Goal: Task Accomplishment & Management: Use online tool/utility

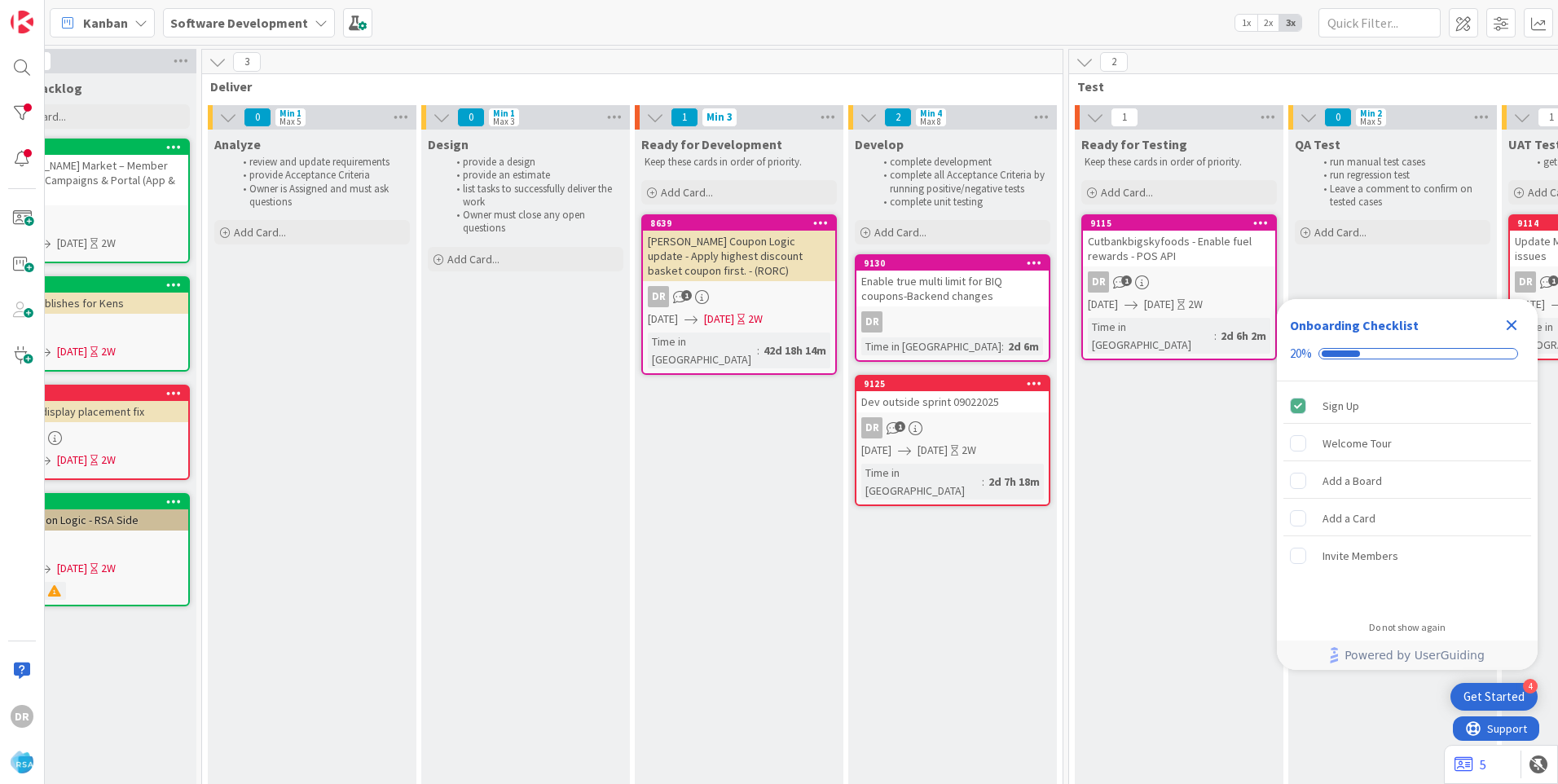
click at [947, 422] on div "DR 1" at bounding box center [952, 427] width 192 height 21
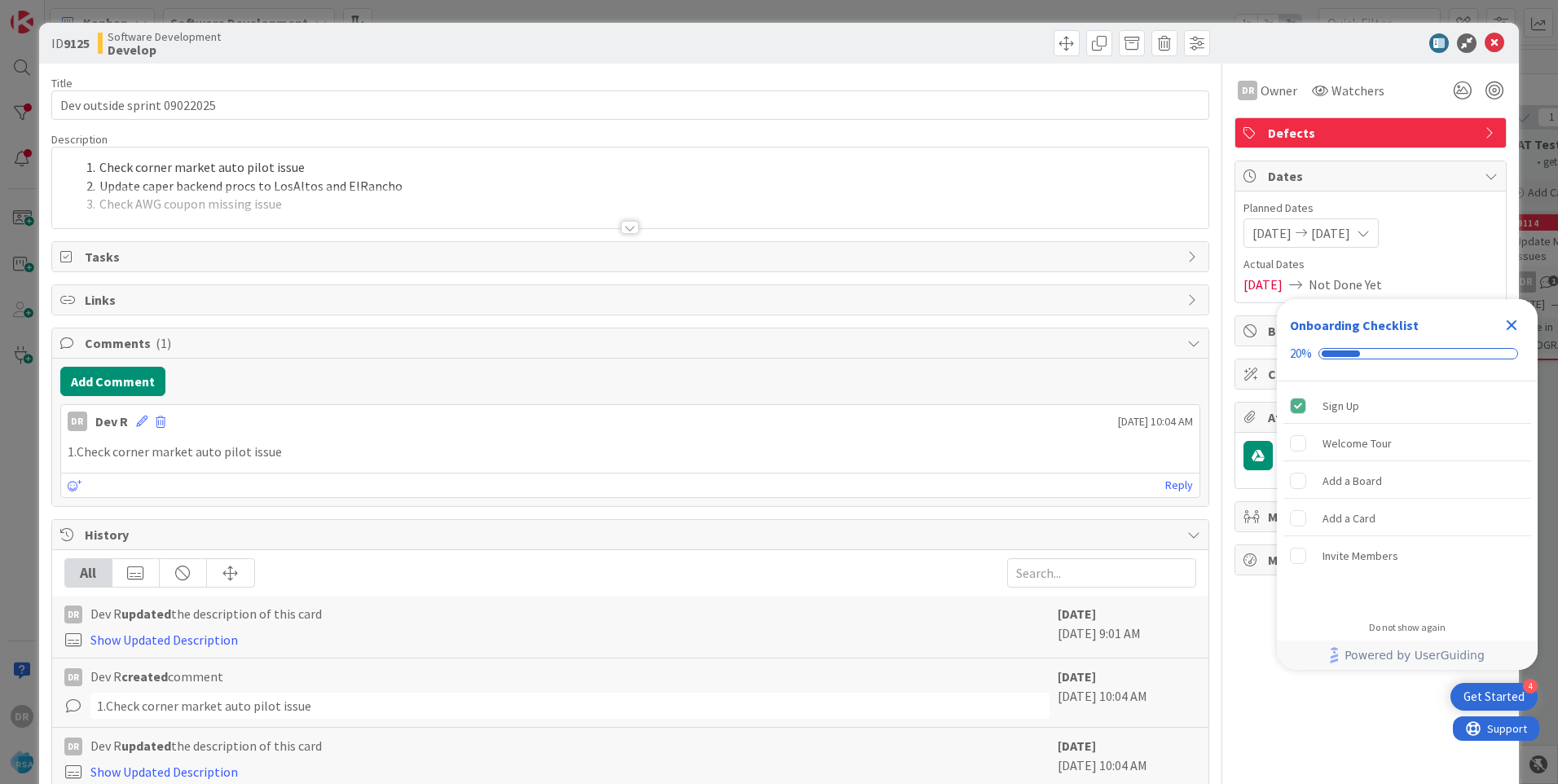
click at [276, 210] on div at bounding box center [630, 207] width 1156 height 41
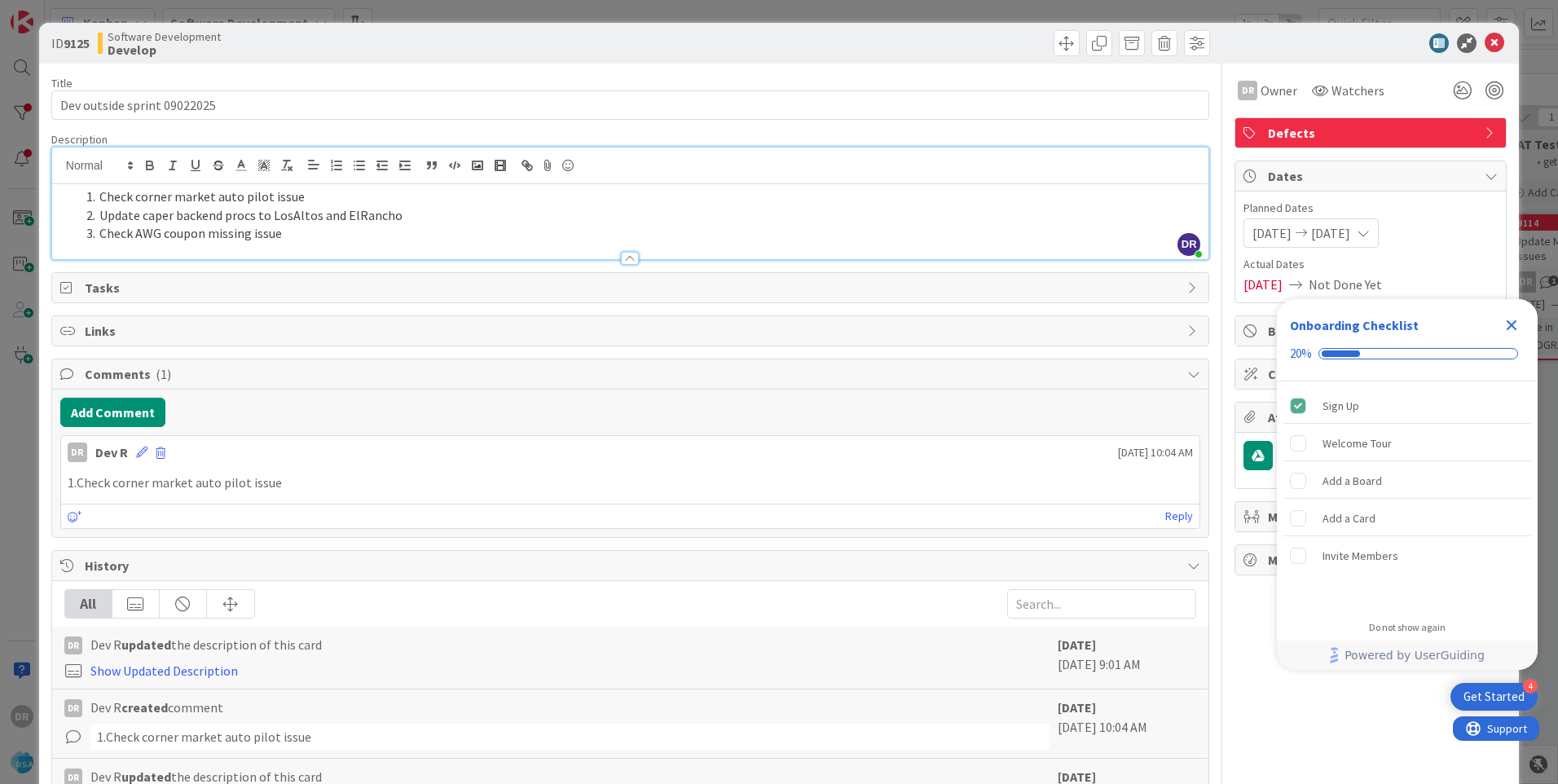
click at [308, 238] on li "Check AWG coupon missing issue" at bounding box center [641, 234] width 1121 height 18
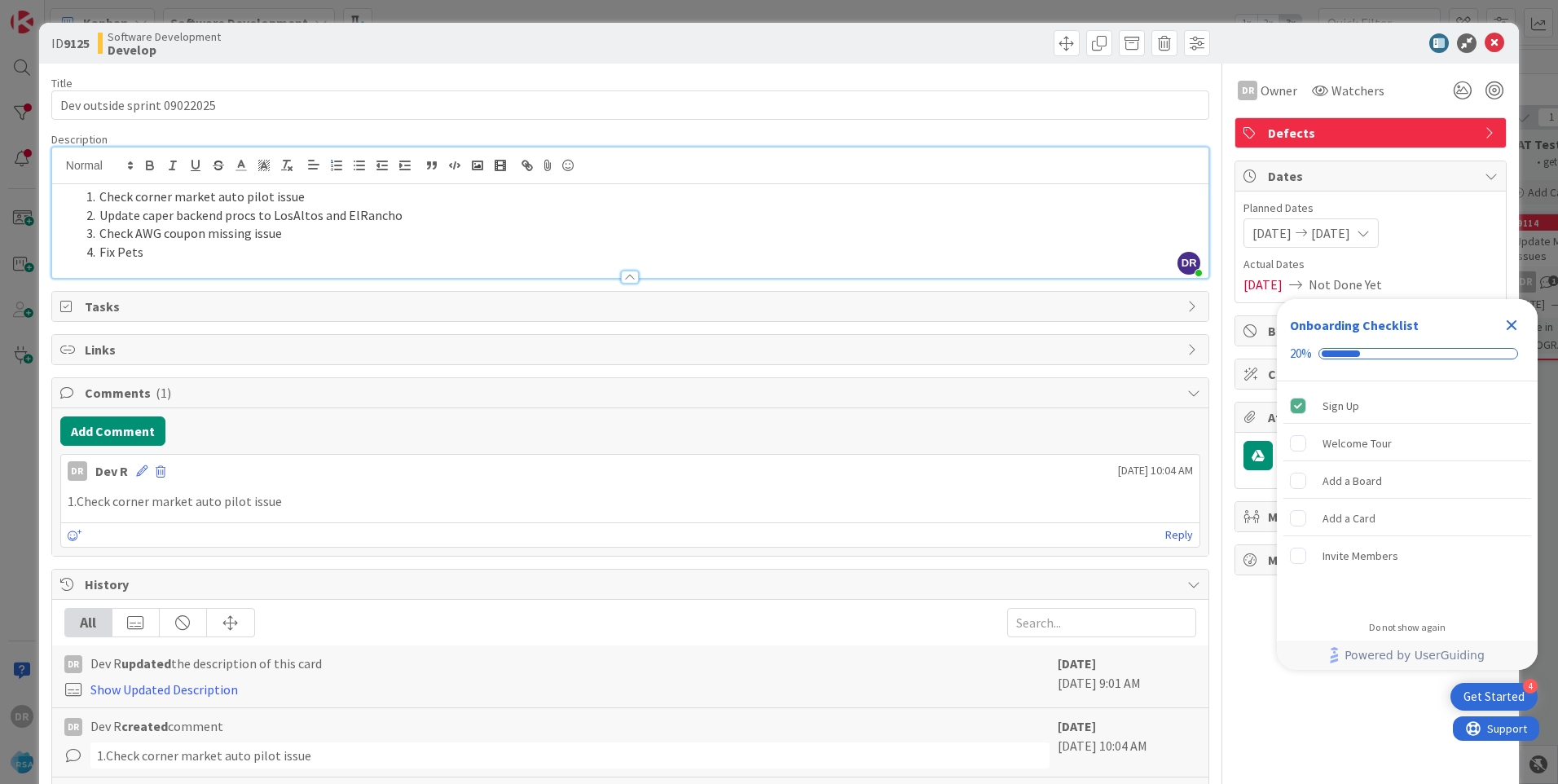
click at [133, 255] on li "Fix Pets" at bounding box center [641, 252] width 1121 height 18
click at [261, 258] on li "Fix Petes" at bounding box center [641, 252] width 1121 height 18
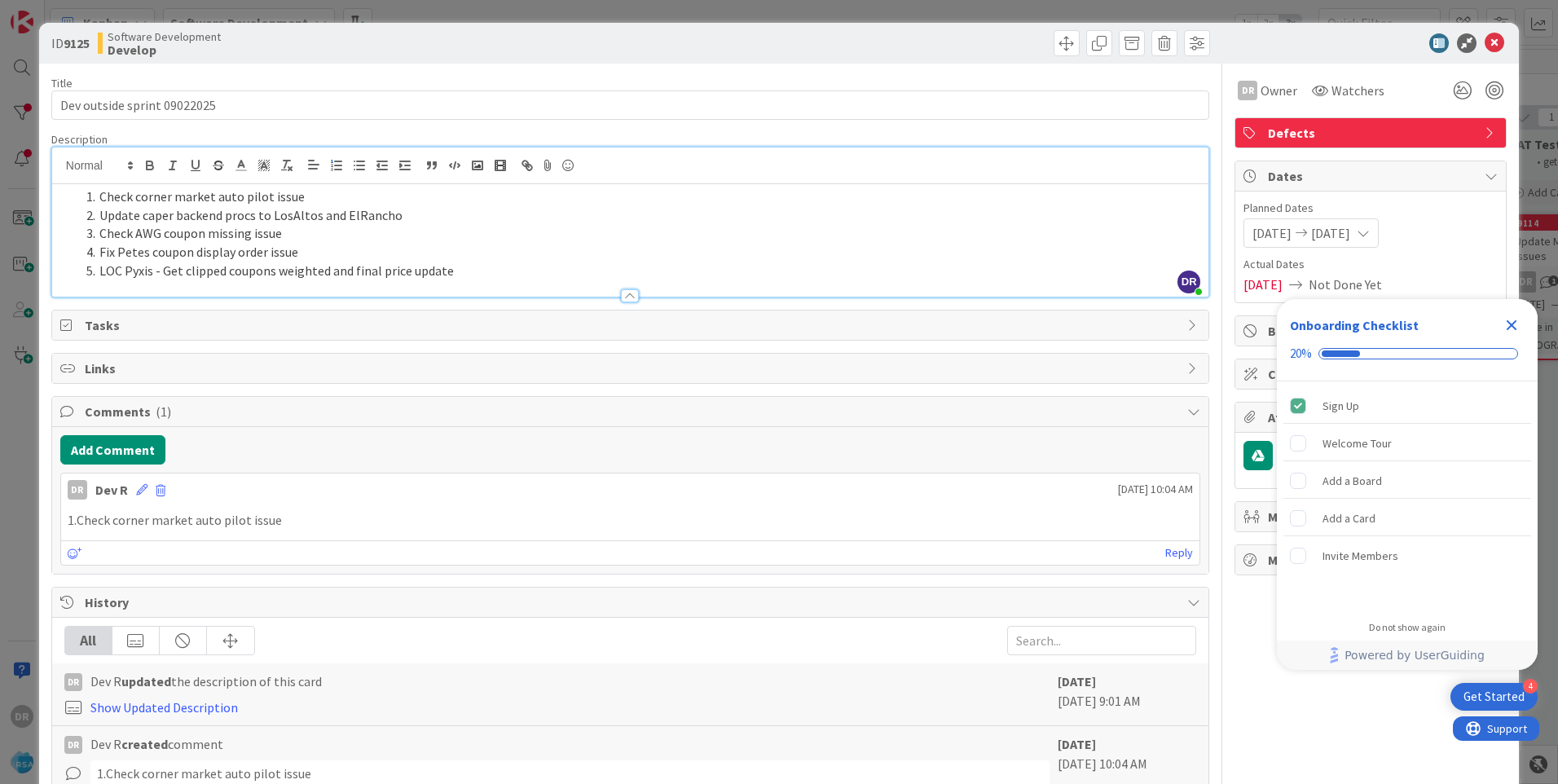
click at [458, 268] on li "LOC Pyxis - Get clipped coupons weighted and final price update" at bounding box center [641, 271] width 1121 height 18
click at [330, 271] on li "LOC Pyxis - Get clipped coupons weighted and final price update" at bounding box center [641, 271] width 1121 height 18
drag, startPoint x: 351, startPoint y: 270, endPoint x: 273, endPoint y: 268, distance: 78.0
click at [273, 268] on li "LOC Pyxis - Get clipped coupons weight based and final price update" at bounding box center [641, 271] width 1121 height 18
copy li "weight based"
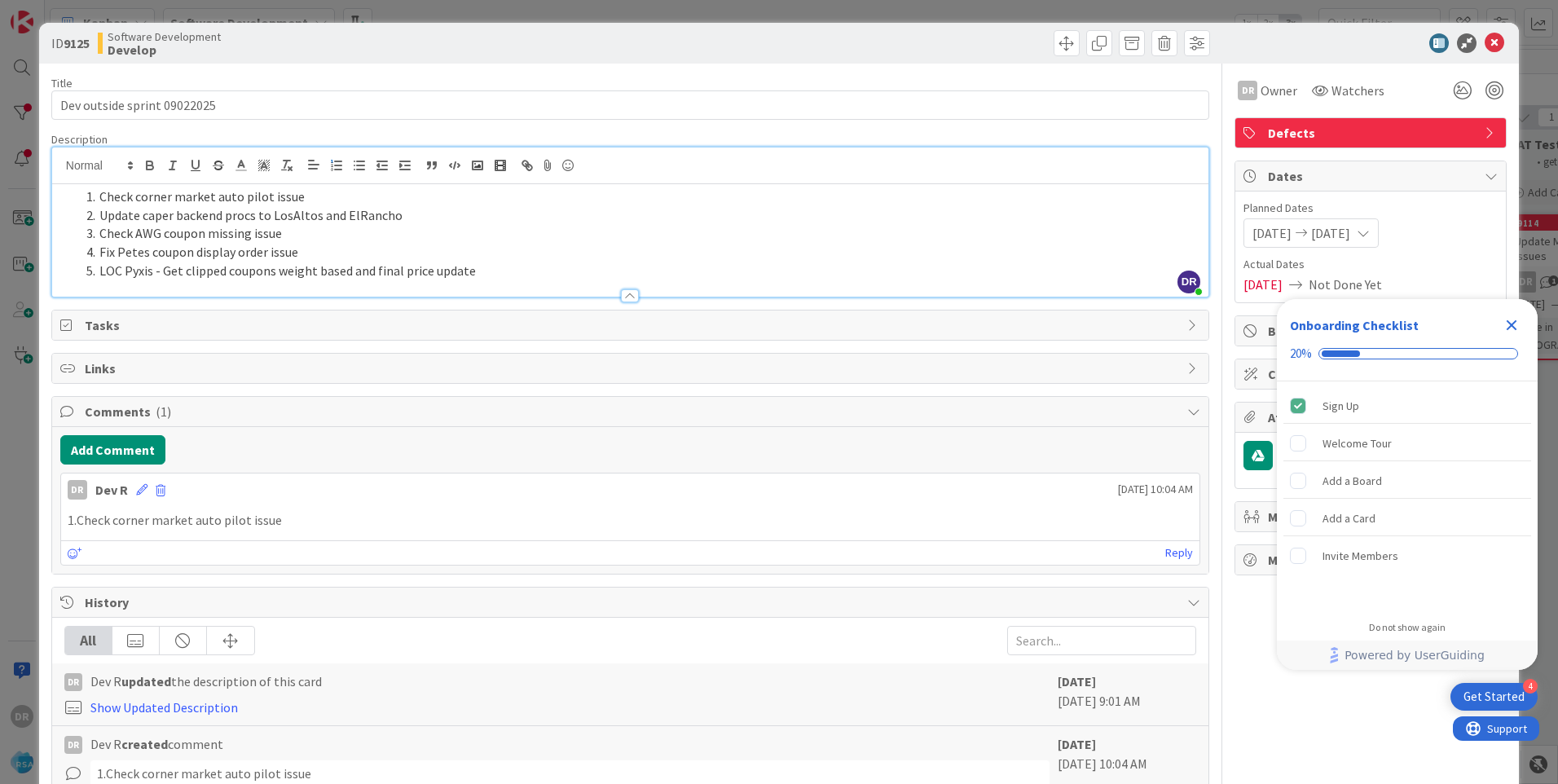
click at [486, 272] on li "LOC Pyxis - Get clipped coupons weight based and final price update" at bounding box center [641, 271] width 1121 height 18
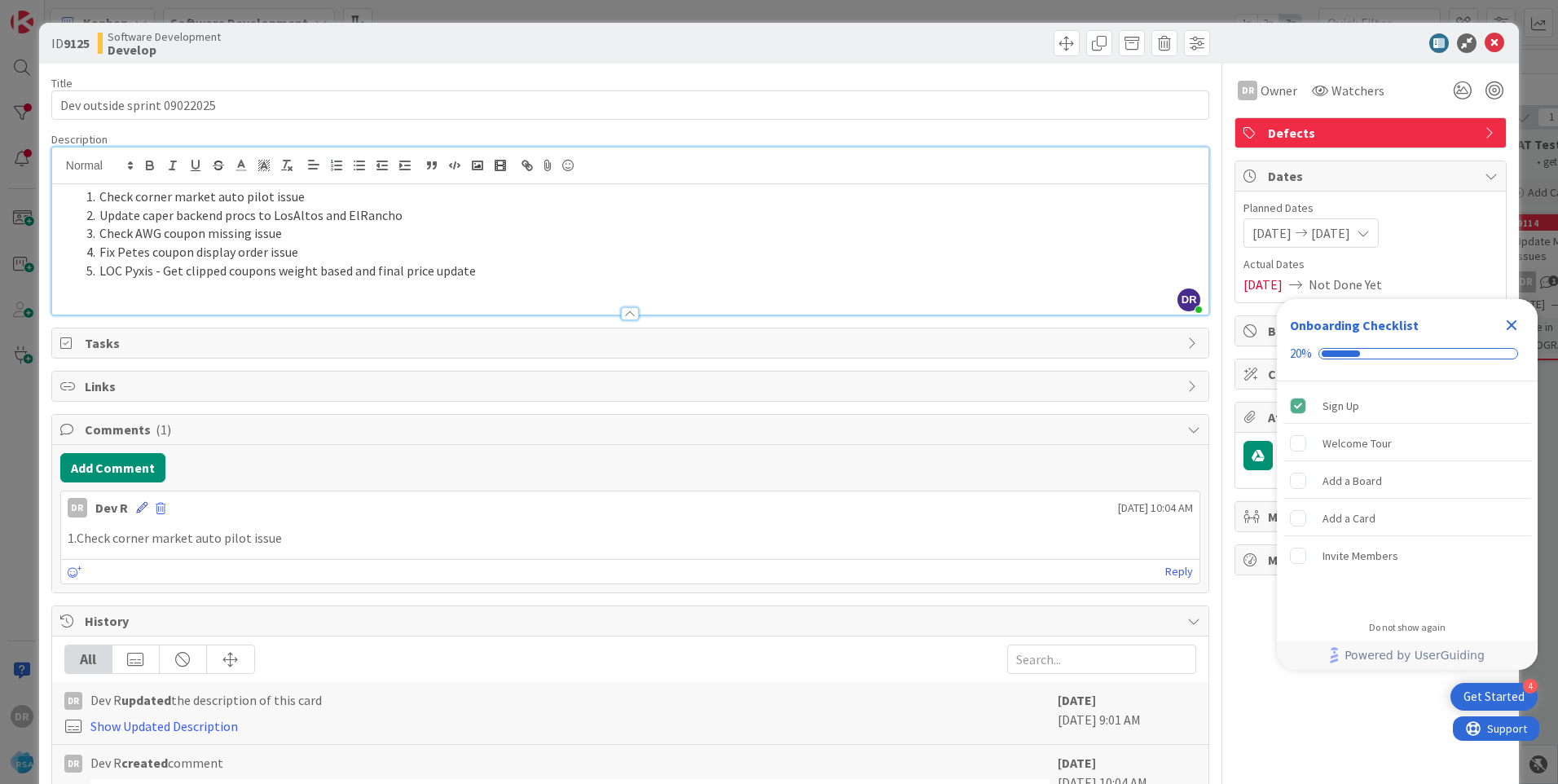
click at [144, 506] on icon at bounding box center [142, 507] width 11 height 11
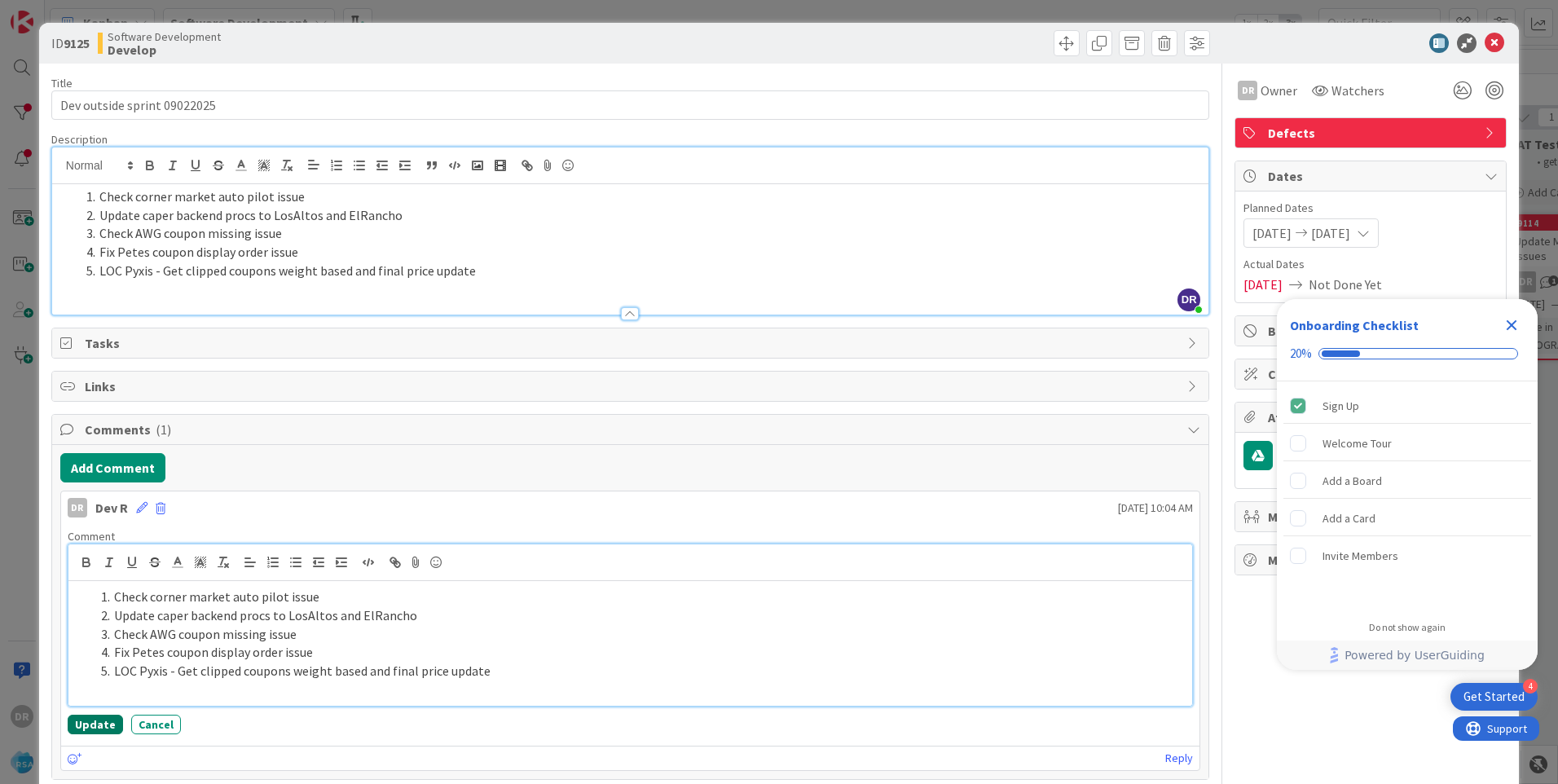
click at [96, 720] on button "Update" at bounding box center [95, 724] width 55 height 19
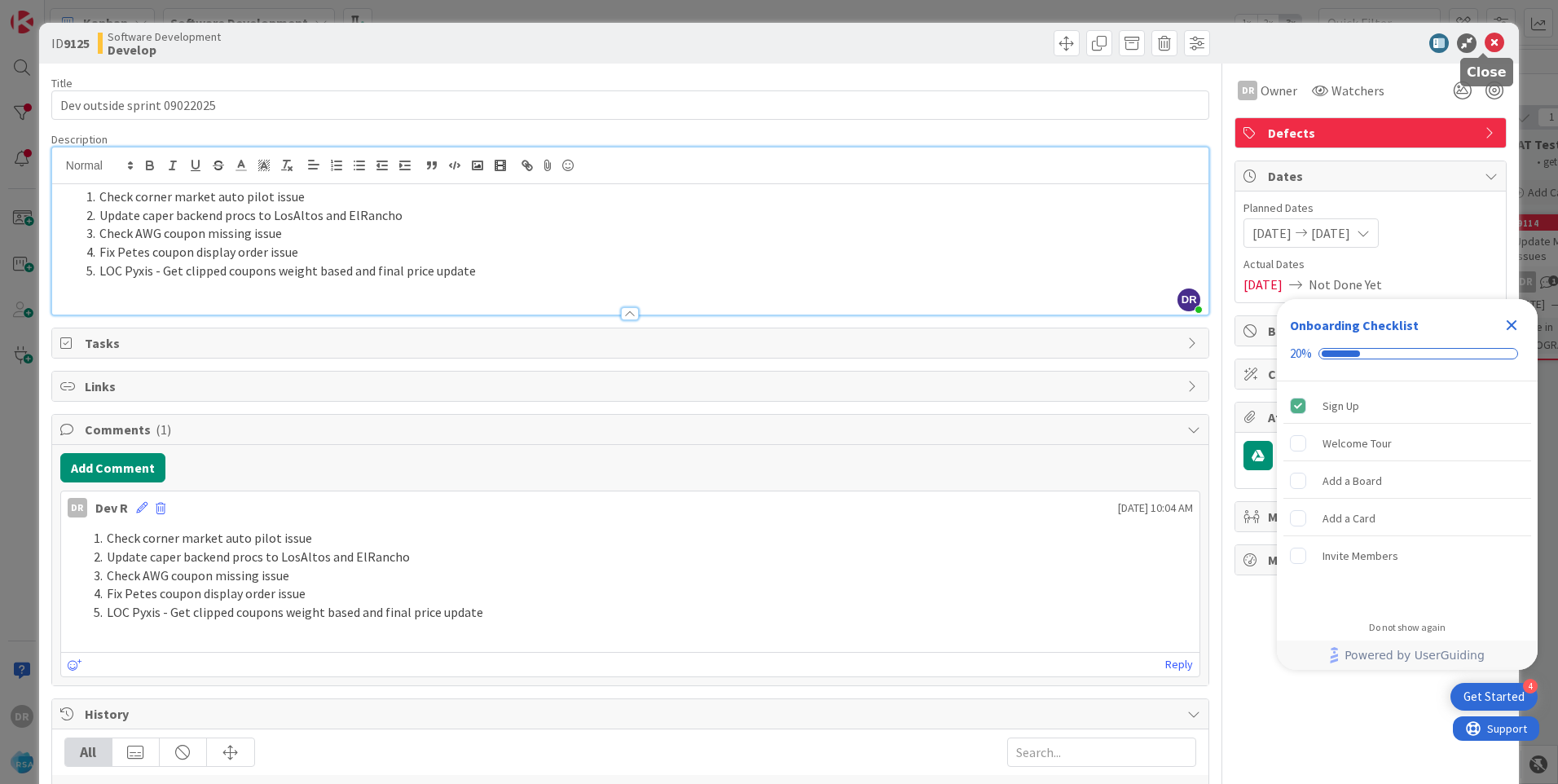
click at [1484, 44] on icon at bounding box center [1494, 42] width 19 height 19
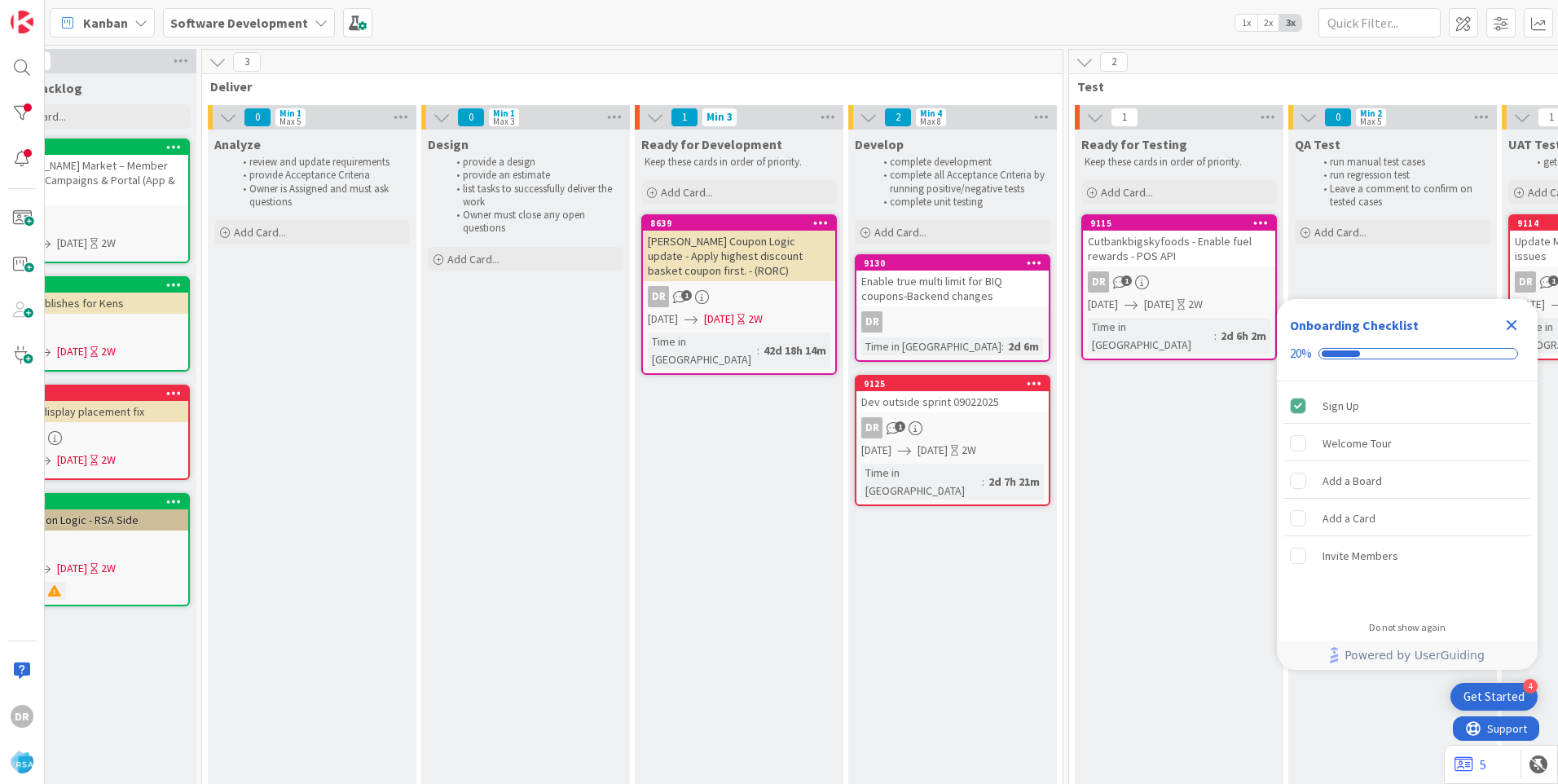
click at [932, 285] on div "Enable true multi limit for BIQ coupons-Backend changes" at bounding box center [952, 288] width 192 height 36
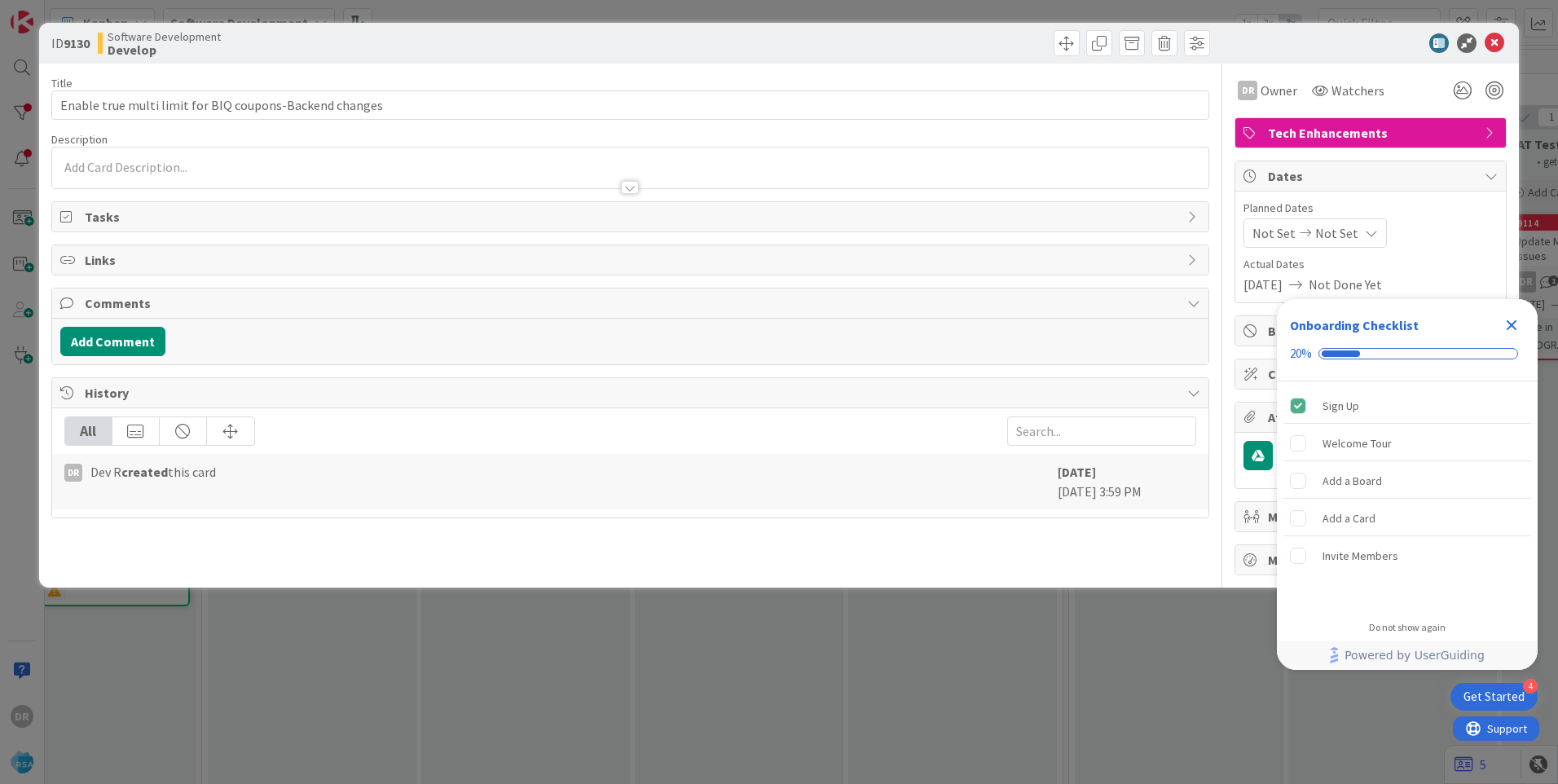
click at [200, 171] on div at bounding box center [630, 179] width 1156 height 17
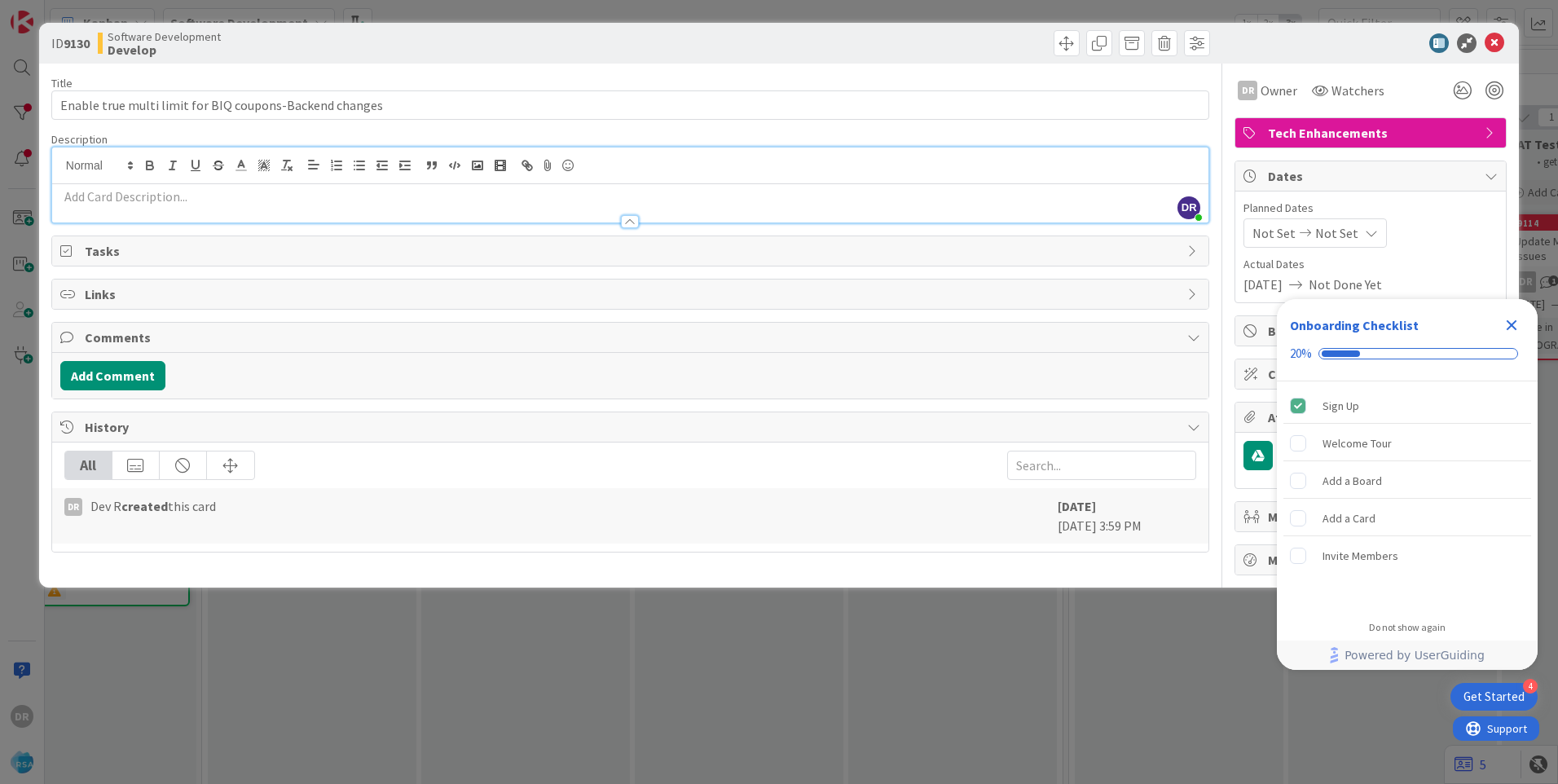
click at [202, 202] on p at bounding box center [630, 197] width 1140 height 18
